Goal: Complete application form

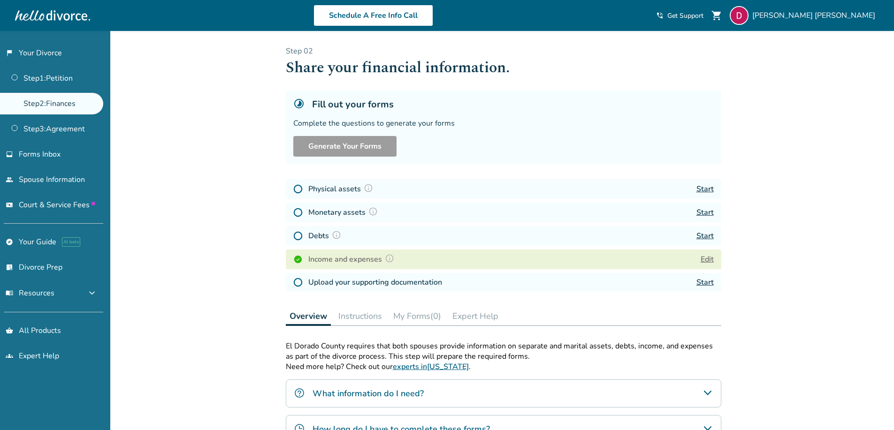
click at [705, 260] on button "Edit" at bounding box center [707, 259] width 13 height 11
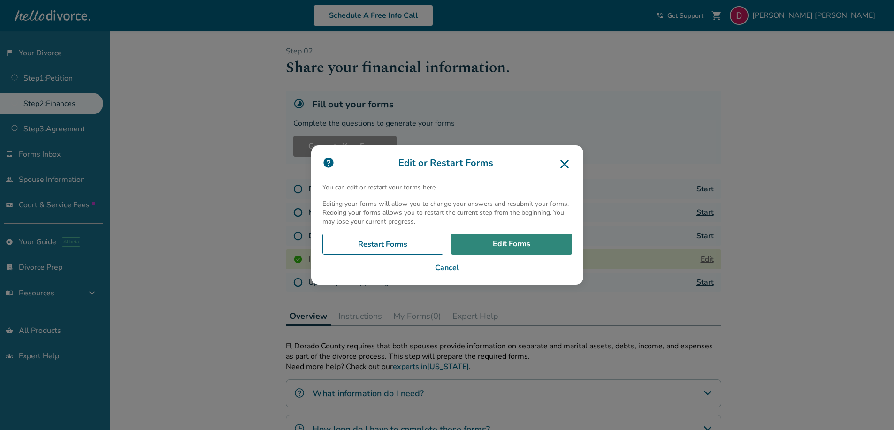
click at [504, 238] on link "Edit Forms" at bounding box center [511, 245] width 121 height 22
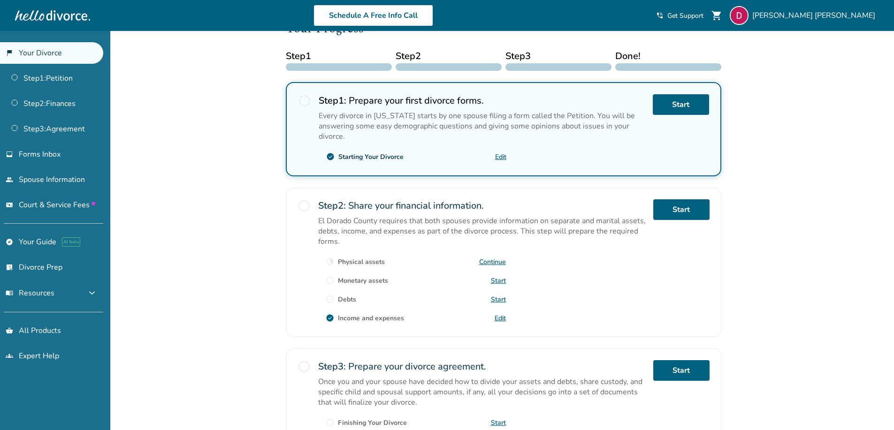
click at [496, 283] on link "Start" at bounding box center [498, 280] width 15 height 9
click at [498, 156] on link "Edit" at bounding box center [500, 157] width 11 height 9
click at [672, 103] on link "Start" at bounding box center [681, 104] width 56 height 21
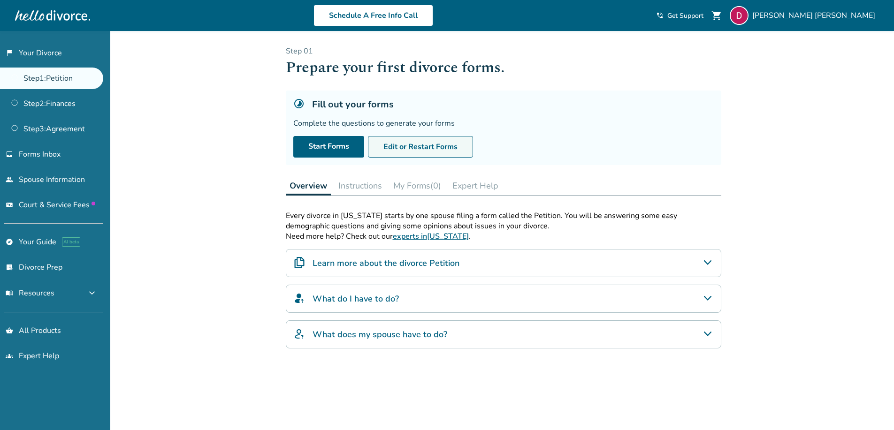
click at [391, 150] on button "Edit or Restart Forms" at bounding box center [420, 147] width 105 height 22
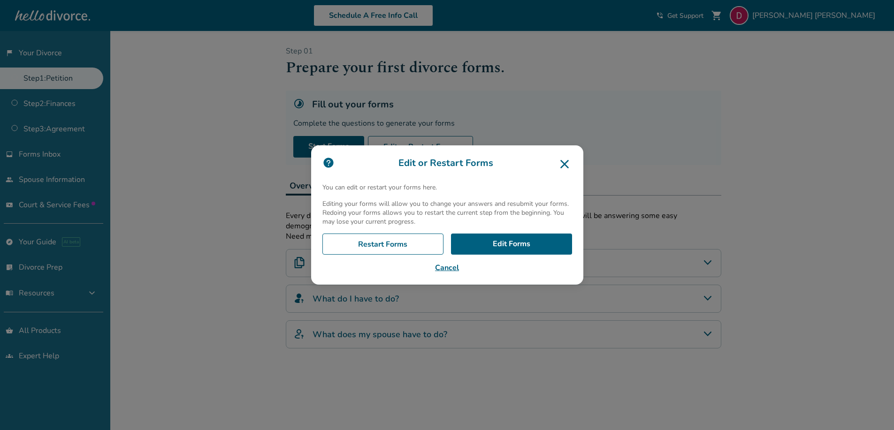
click at [494, 232] on div "Edit or Restart Forms You can edit or restart your forms here. Editing your for…" at bounding box center [447, 215] width 272 height 140
click at [495, 241] on link "Edit Forms" at bounding box center [511, 245] width 121 height 22
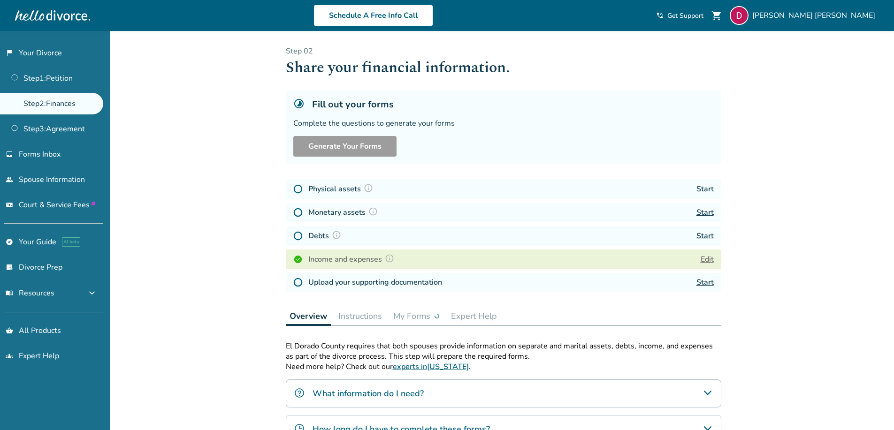
click at [714, 259] on div "Income and expenses Edit" at bounding box center [504, 260] width 436 height 20
click at [711, 259] on button "Edit" at bounding box center [707, 259] width 13 height 11
click at [711, 260] on button "Edit" at bounding box center [707, 259] width 13 height 11
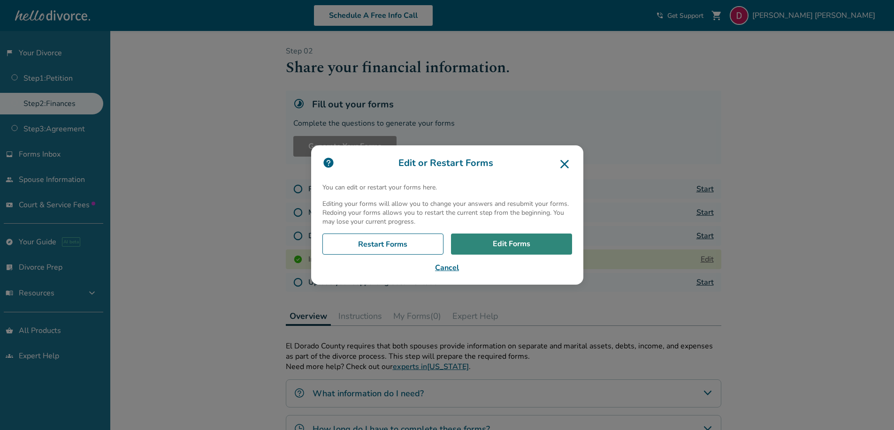
click at [497, 250] on link "Edit Forms" at bounding box center [511, 245] width 121 height 22
